Goal: Transaction & Acquisition: Purchase product/service

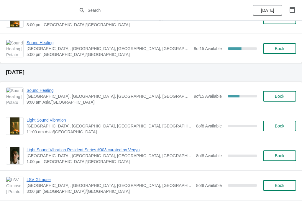
scroll to position [339, 0]
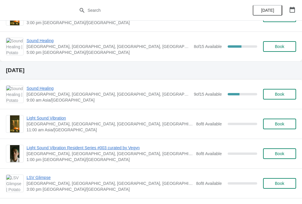
click at [289, 96] on span "Book" at bounding box center [279, 94] width 22 height 5
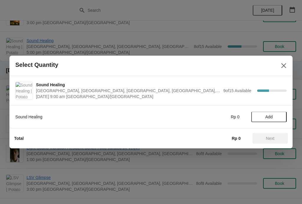
click at [276, 116] on span "Add" at bounding box center [269, 117] width 25 height 5
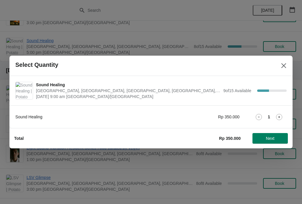
click at [278, 114] on icon at bounding box center [279, 117] width 6 height 6
click at [269, 136] on button "Next" at bounding box center [270, 138] width 35 height 11
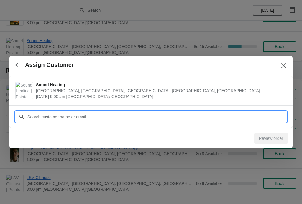
click at [200, 112] on input "Customer" at bounding box center [157, 117] width 260 height 11
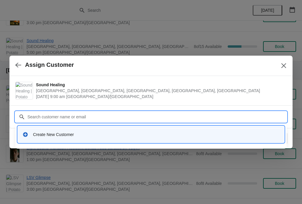
click at [186, 132] on div "Create New Customer" at bounding box center [151, 135] width 262 height 12
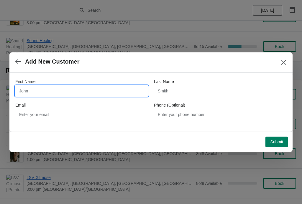
click at [83, 89] on input "First Name" at bounding box center [81, 91] width 133 height 11
type input "[PERSON_NAME]"
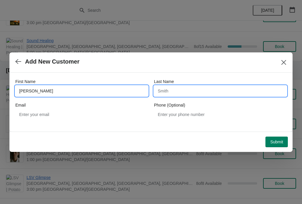
click at [194, 91] on input "Last Name" at bounding box center [220, 91] width 133 height 11
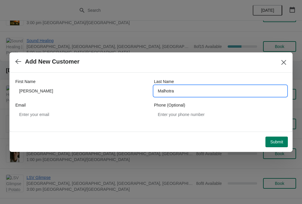
type input "Malhotra"
click at [277, 142] on span "Submit" at bounding box center [276, 142] width 13 height 5
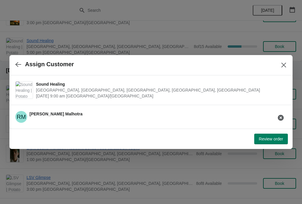
click at [271, 137] on span "Review order" at bounding box center [271, 139] width 24 height 5
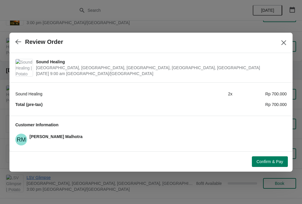
click at [277, 160] on span "Confirm & Pay" at bounding box center [270, 162] width 27 height 5
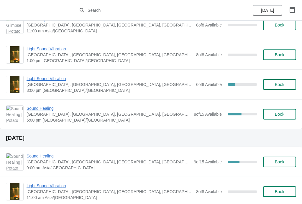
scroll to position [281, 0]
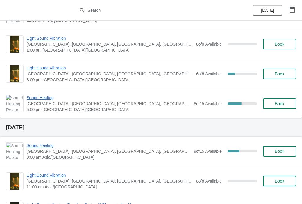
click at [43, 144] on span "Sound Healing" at bounding box center [109, 146] width 164 height 6
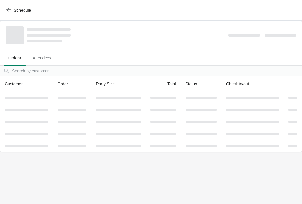
scroll to position [0, 0]
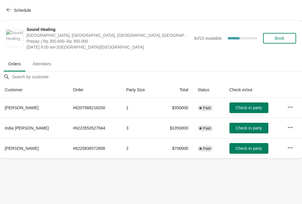
click at [5, 3] on div "Schedule" at bounding box center [151, 10] width 302 height 21
click at [9, 10] on icon "button" at bounding box center [8, 9] width 5 height 5
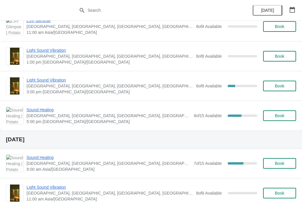
scroll to position [276, 0]
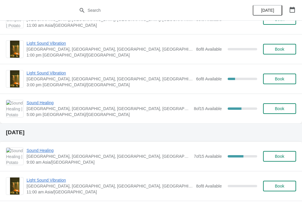
click at [16, 154] on img at bounding box center [14, 156] width 17 height 17
click at [37, 153] on span "Sound Healing" at bounding box center [109, 151] width 164 height 6
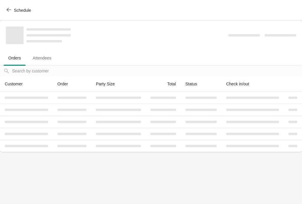
scroll to position [0, 0]
